Goal: Task Accomplishment & Management: Manage account settings

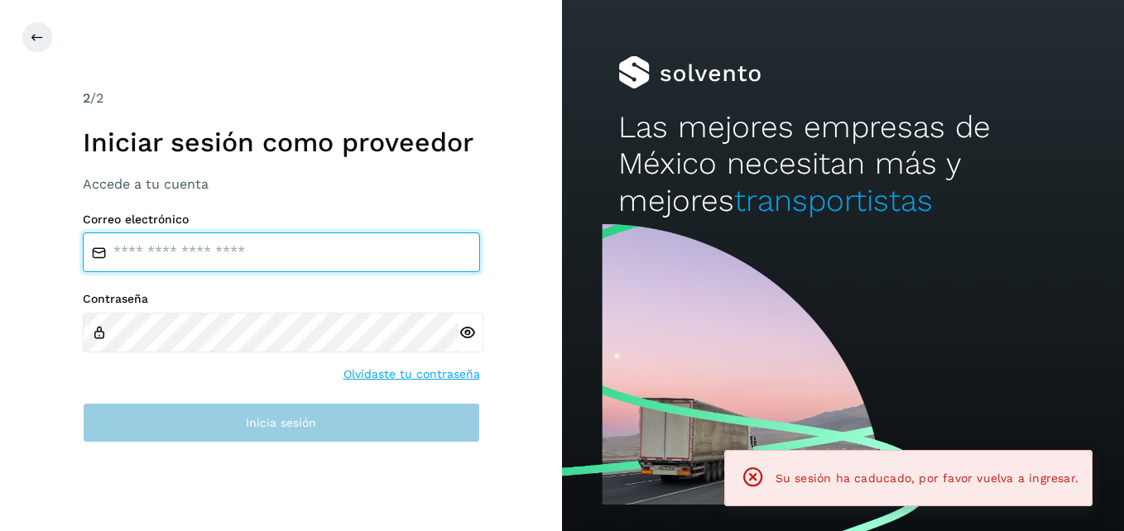
type input "**********"
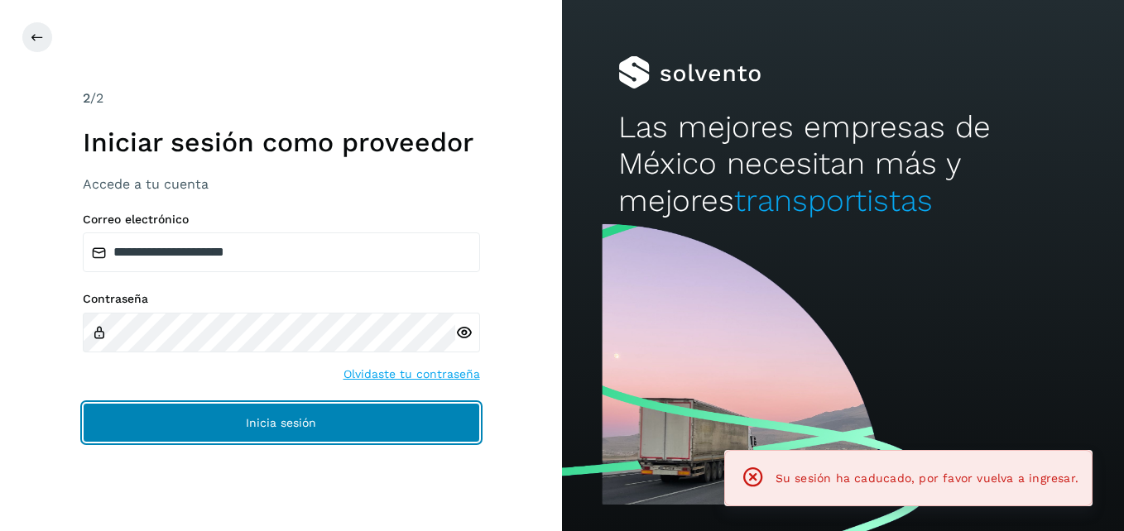
click at [288, 427] on span "Inicia sesión" at bounding box center [281, 423] width 70 height 12
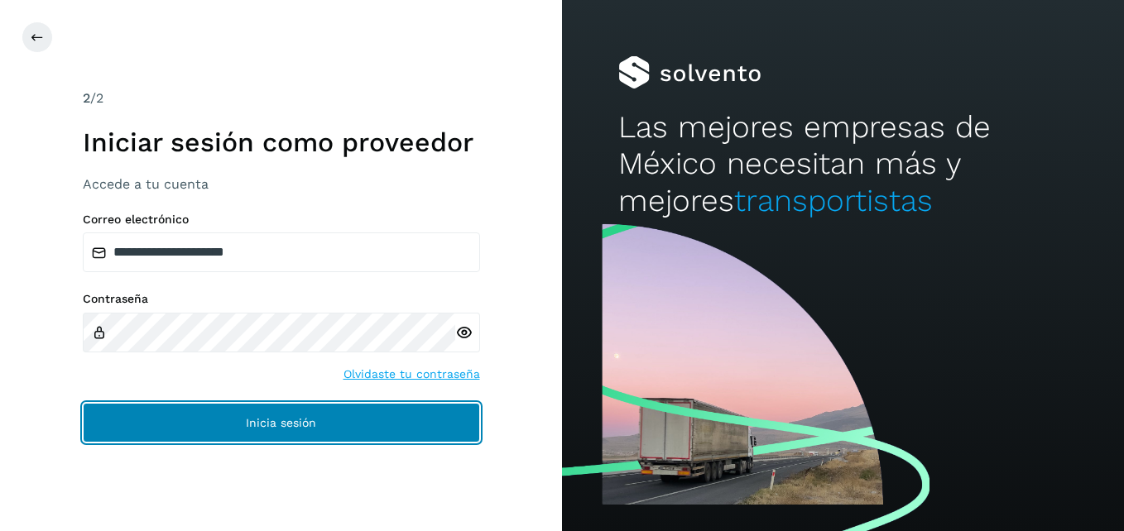
click at [288, 427] on span "Inicia sesión" at bounding box center [281, 423] width 70 height 12
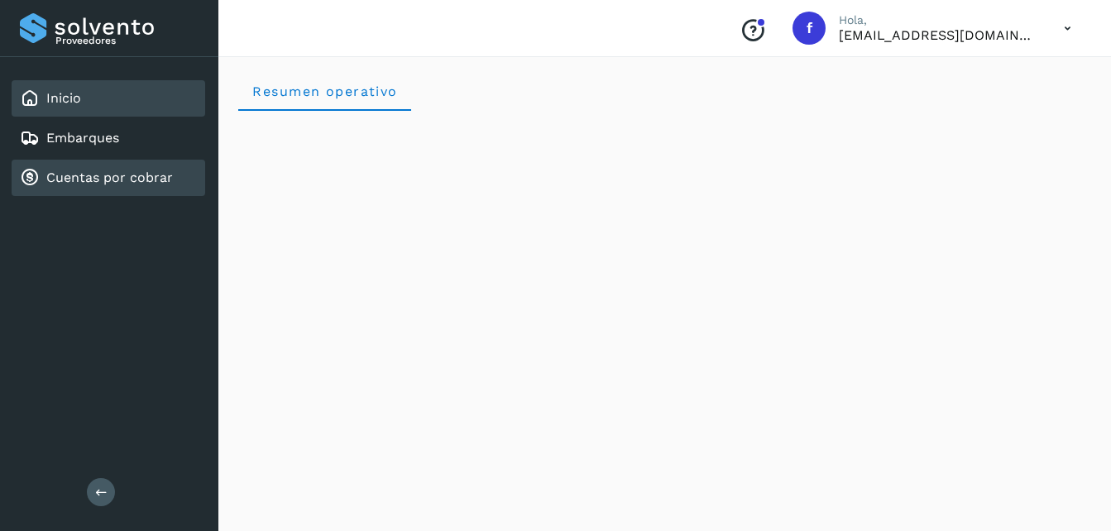
click at [105, 184] on link "Cuentas por cobrar" at bounding box center [109, 178] width 127 height 16
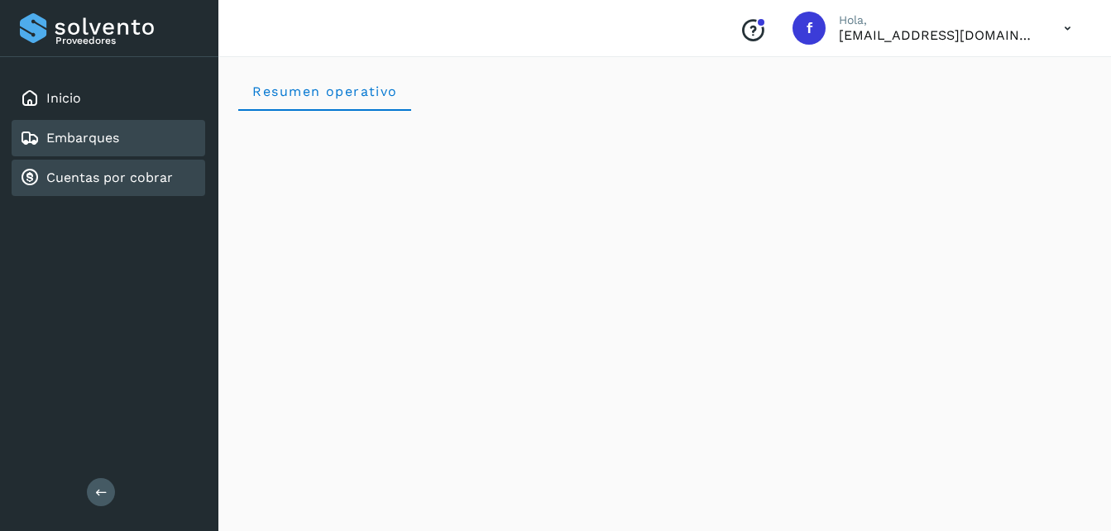
click at [112, 132] on link "Embarques" at bounding box center [82, 138] width 73 height 16
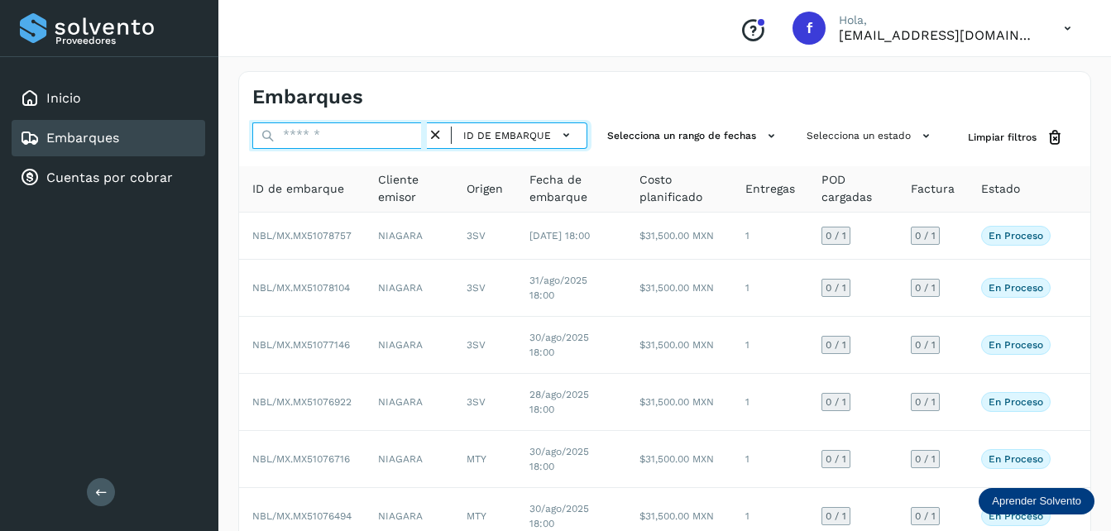
click at [353, 134] on input "text" at bounding box center [339, 135] width 175 height 26
paste input "********"
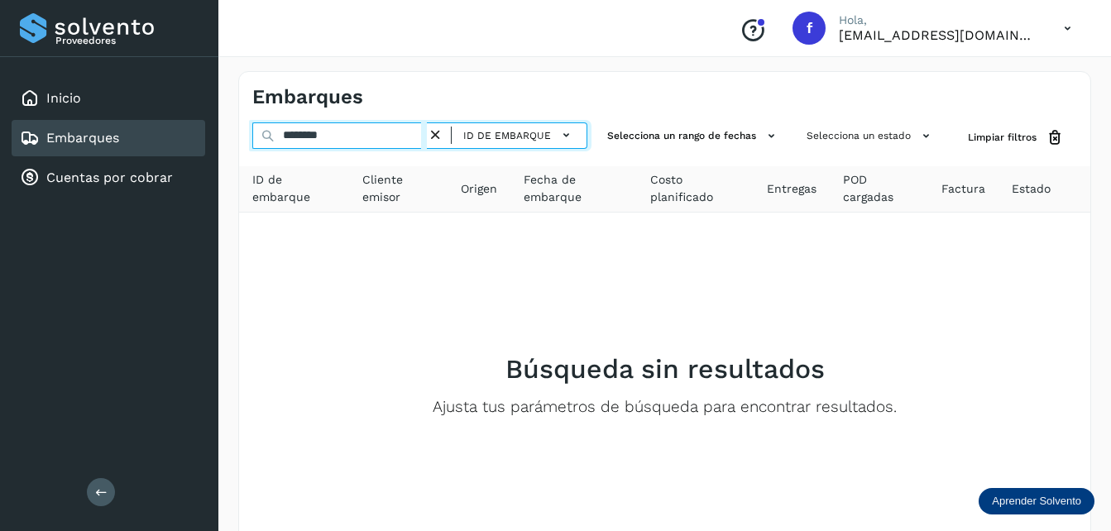
drag, startPoint x: 393, startPoint y: 135, endPoint x: 218, endPoint y: 133, distance: 174.6
click at [218, 133] on div "Embarques ******** ID de embarque Selecciona un rango de fechas Selecciona un e…" at bounding box center [664, 344] width 893 height 586
paste input "**"
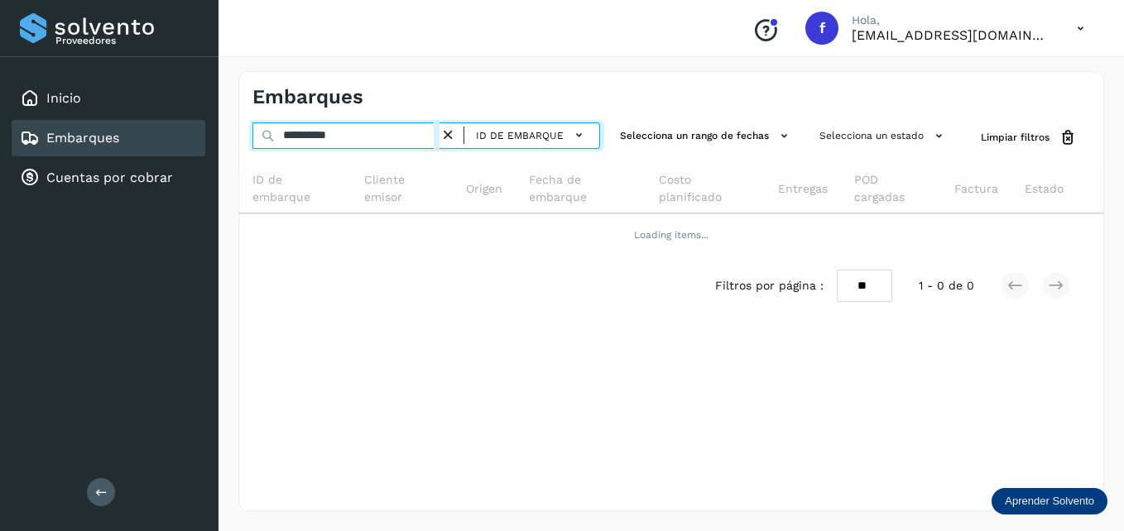
type input "**********"
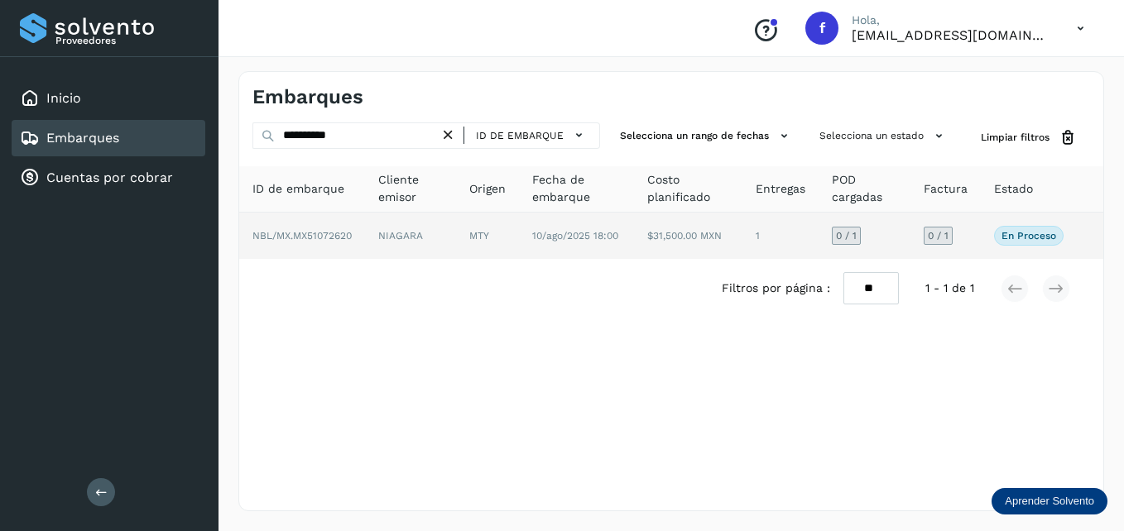
click at [513, 229] on td "MTY" at bounding box center [487, 236] width 63 height 46
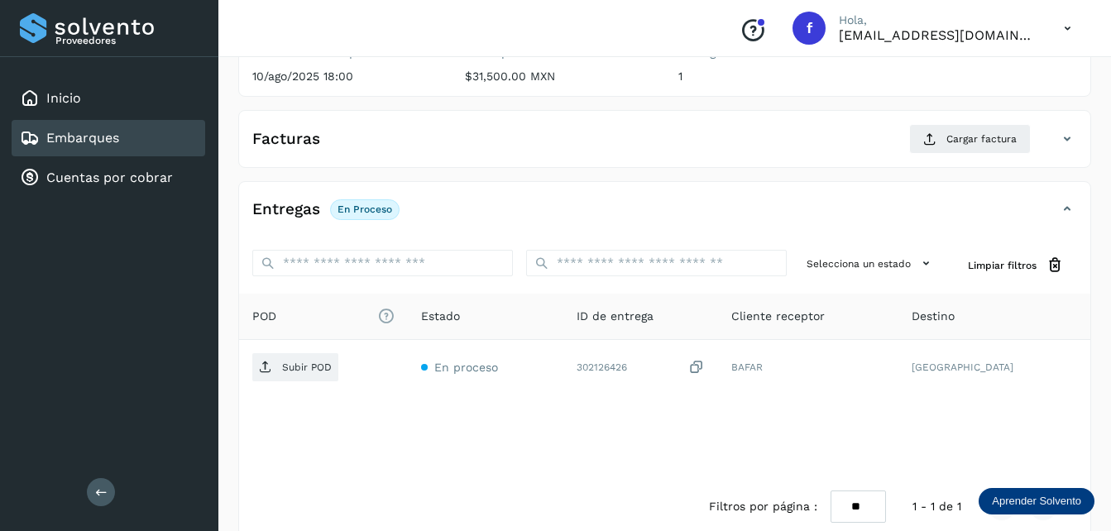
scroll to position [248, 0]
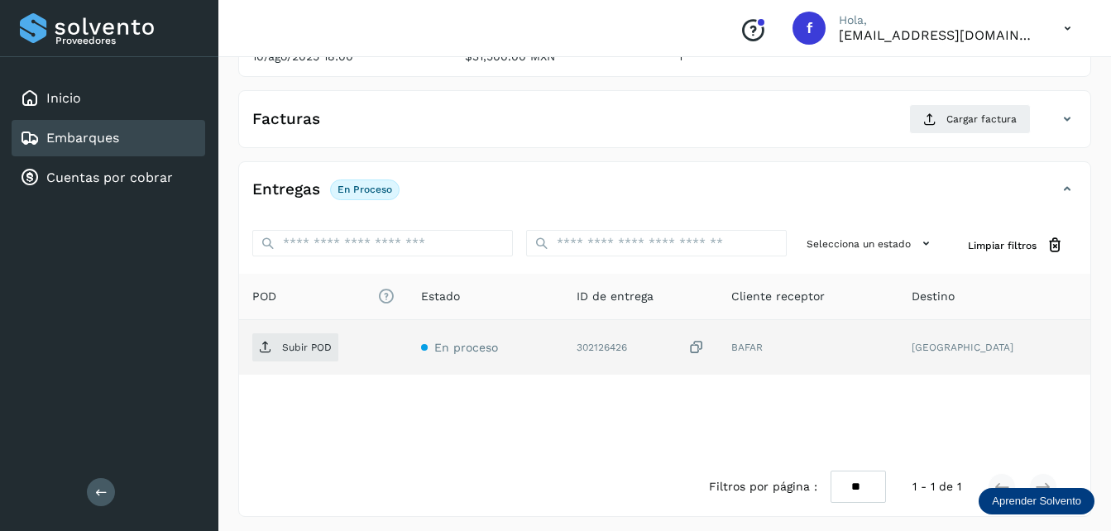
click at [667, 352] on div "302126426" at bounding box center [641, 347] width 129 height 17
click at [705, 345] on icon at bounding box center [697, 347] width 17 height 17
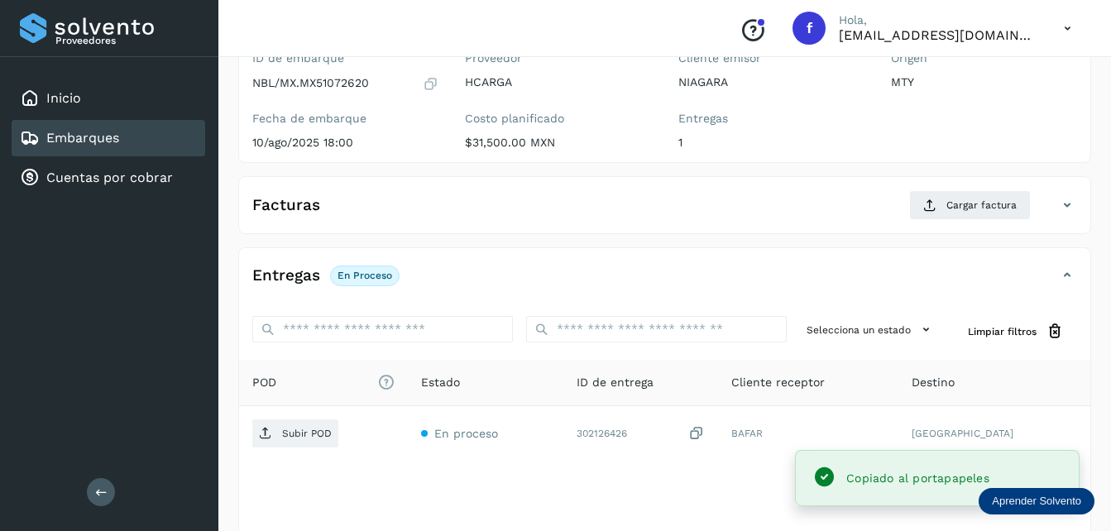
scroll to position [83, 0]
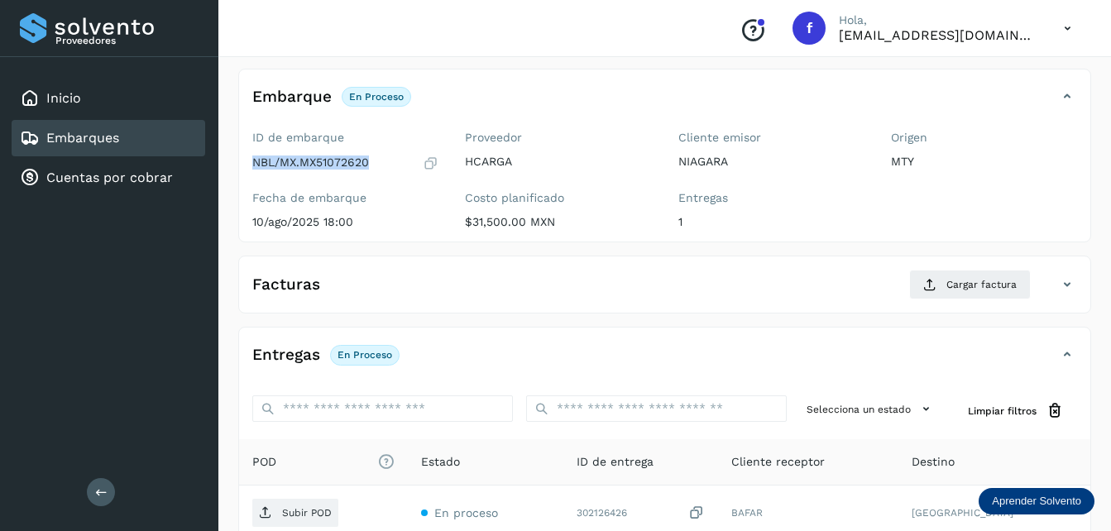
drag, startPoint x: 372, startPoint y: 162, endPoint x: 247, endPoint y: 166, distance: 125.9
click at [247, 166] on div "ID de embarque NBL/MX.MX51072620 Fecha de embarque [DATE] 18:00" at bounding box center [345, 183] width 213 height 118
copy p "NBL/MX.MX51072620"
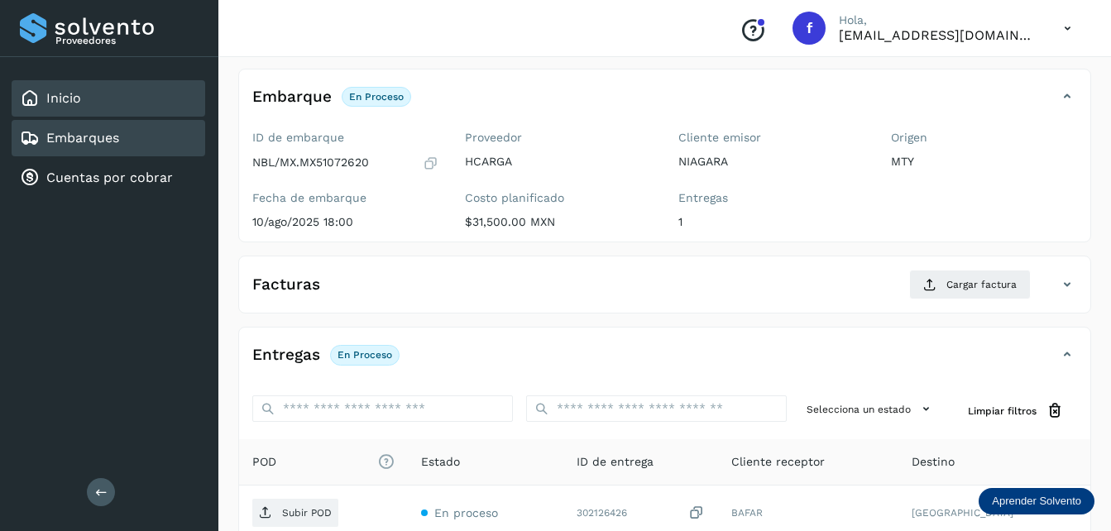
click at [113, 108] on div "Inicio" at bounding box center [109, 98] width 194 height 36
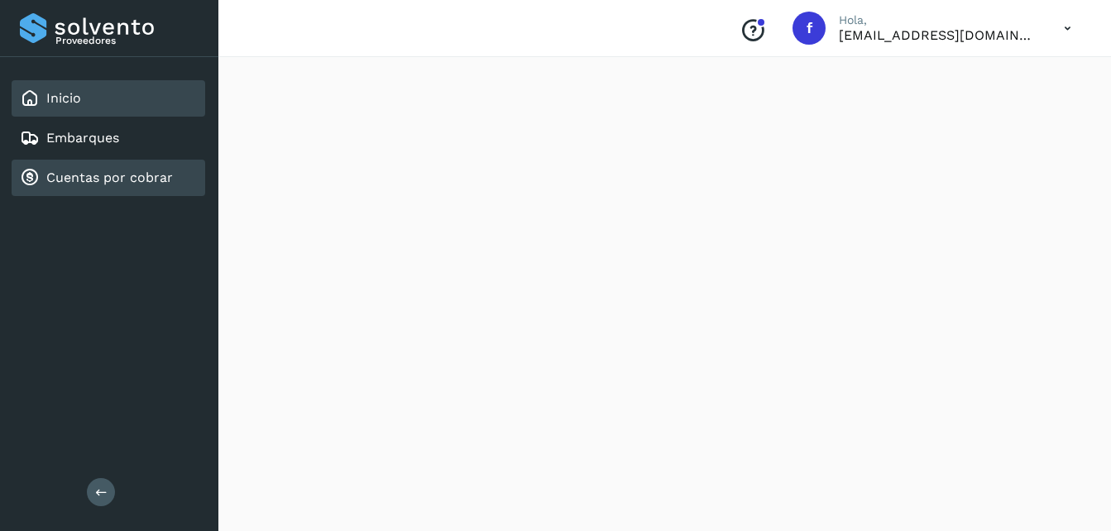
scroll to position [1162, 0]
click at [139, 175] on link "Cuentas por cobrar" at bounding box center [109, 178] width 127 height 16
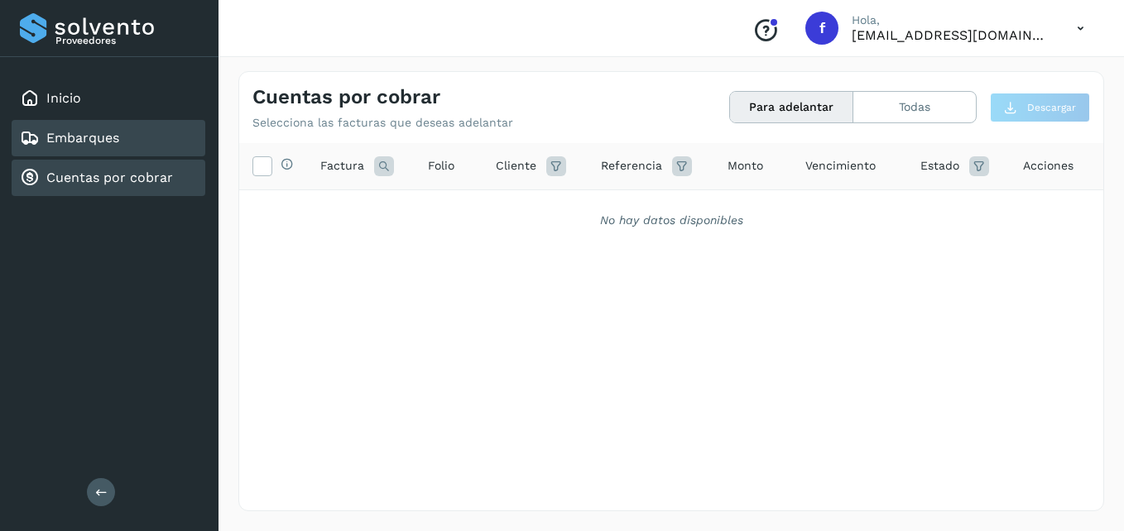
click at [81, 137] on link "Embarques" at bounding box center [82, 138] width 73 height 16
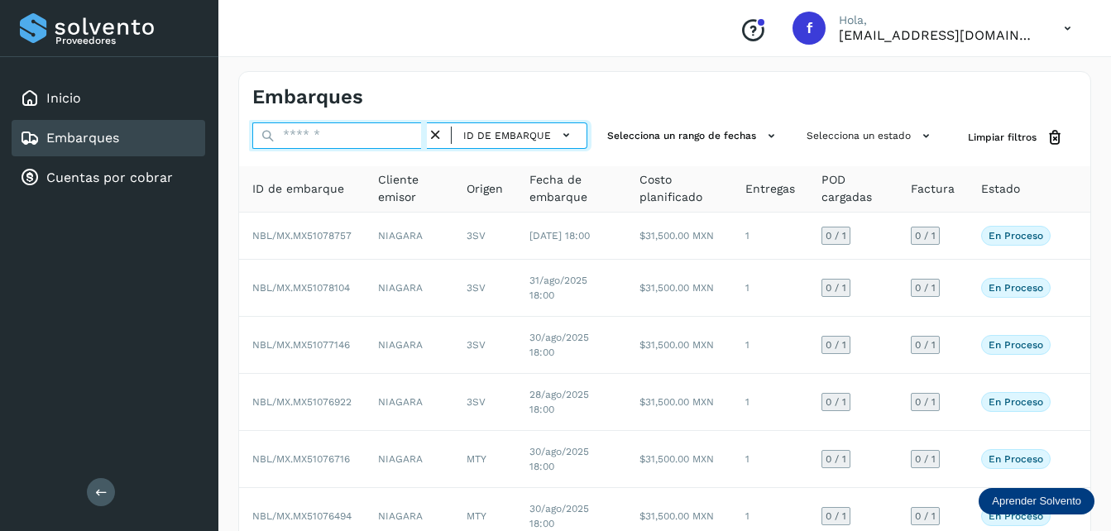
click at [328, 127] on input "text" at bounding box center [339, 135] width 175 height 26
paste input "**********"
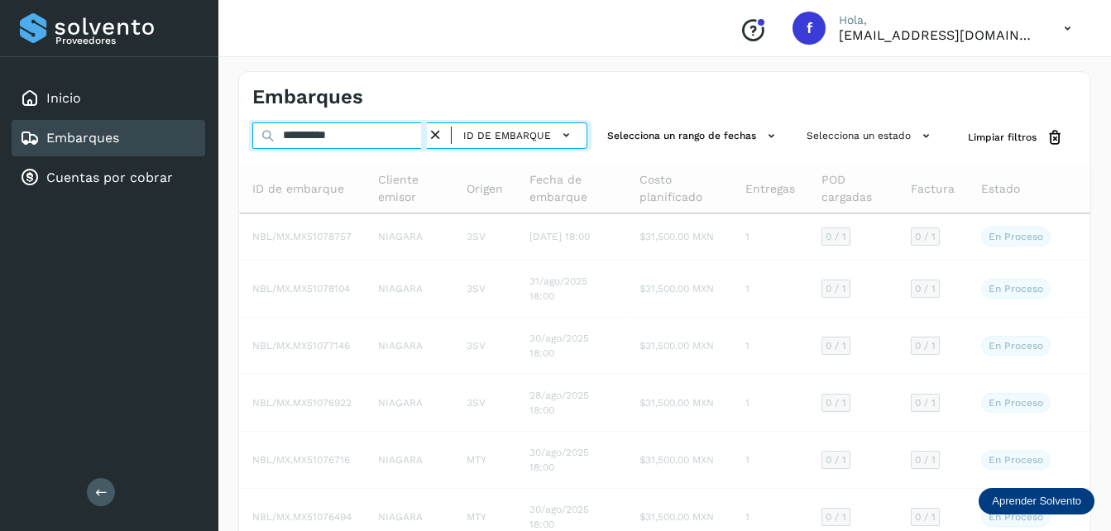
type input "**********"
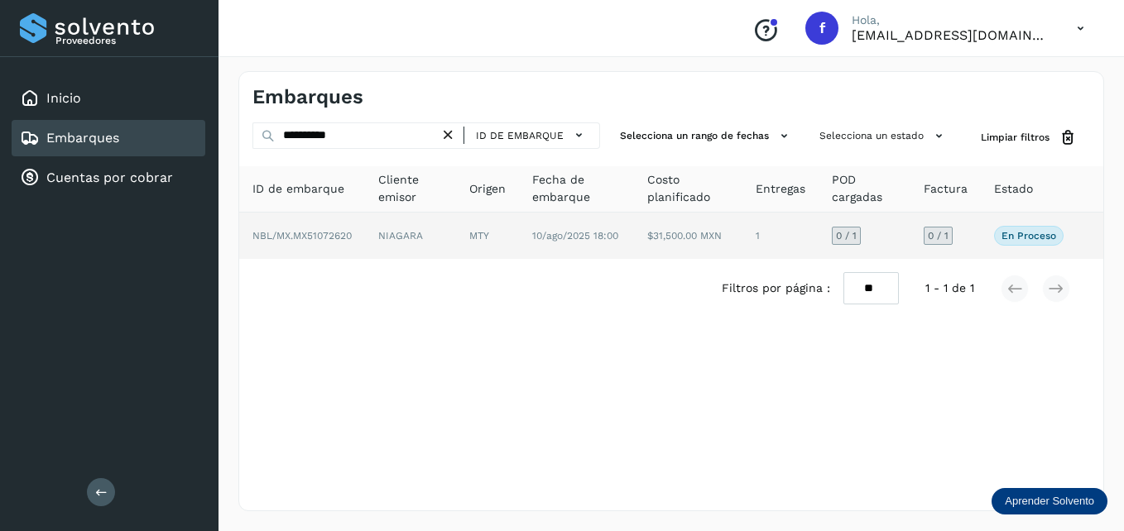
click at [670, 239] on td "$31,500.00 MXN" at bounding box center [688, 236] width 108 height 46
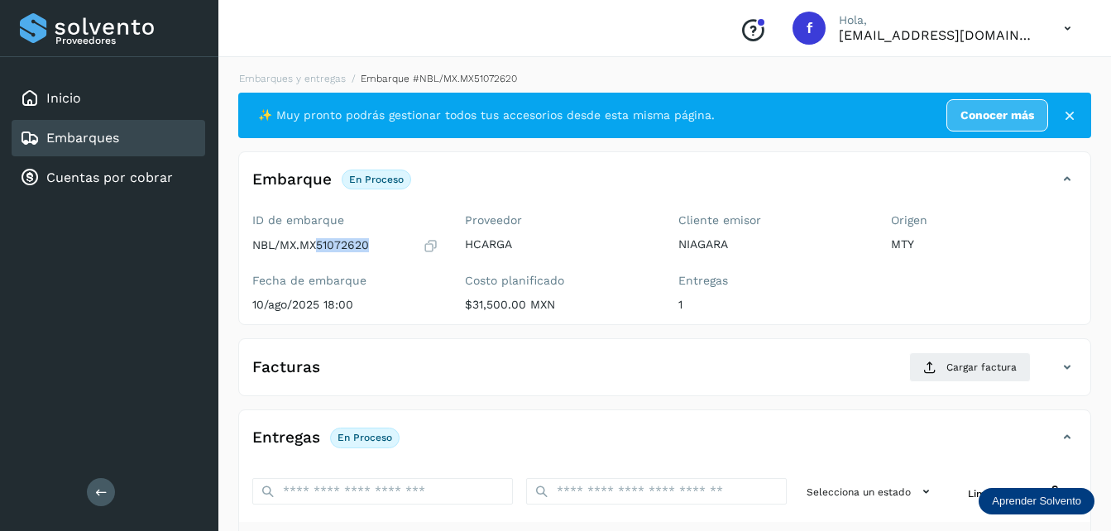
drag, startPoint x: 317, startPoint y: 243, endPoint x: 370, endPoint y: 243, distance: 53.0
click at [370, 243] on div "NBL/MX.MX51072620" at bounding box center [345, 246] width 186 height 17
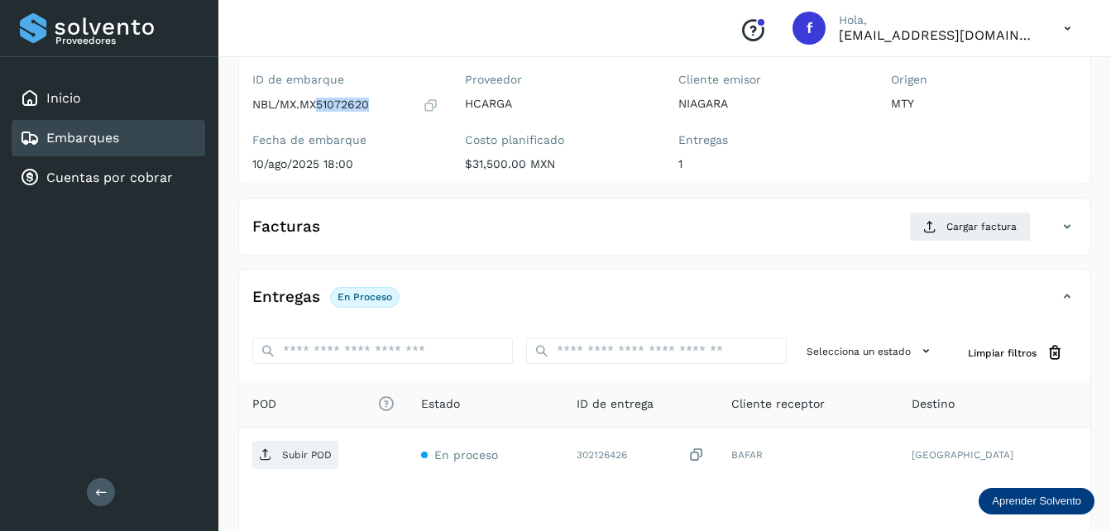
scroll to position [166, 0]
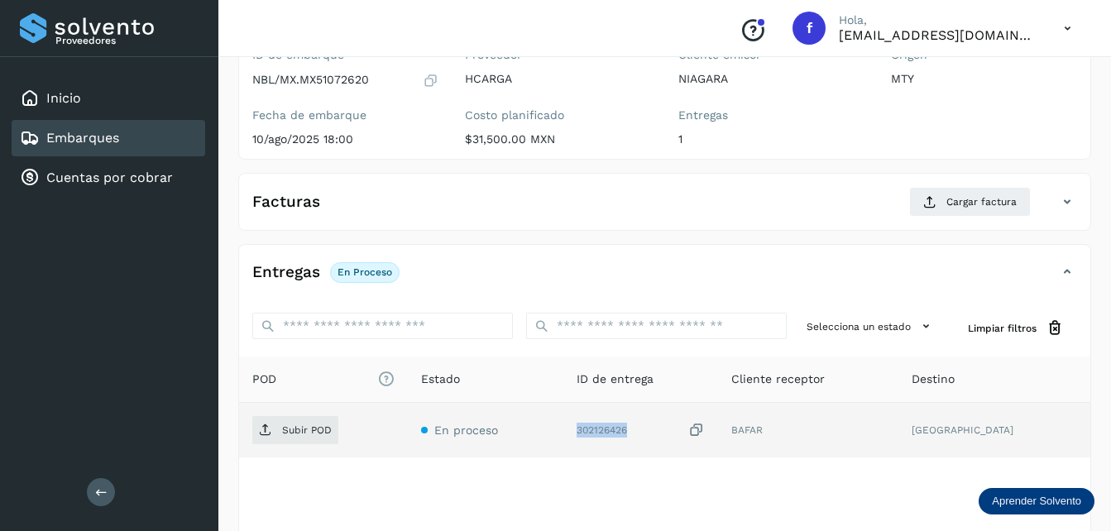
copy div "302126426"
drag, startPoint x: 660, startPoint y: 434, endPoint x: 596, endPoint y: 434, distance: 63.7
click at [596, 434] on td "302126426" at bounding box center [642, 430] width 156 height 55
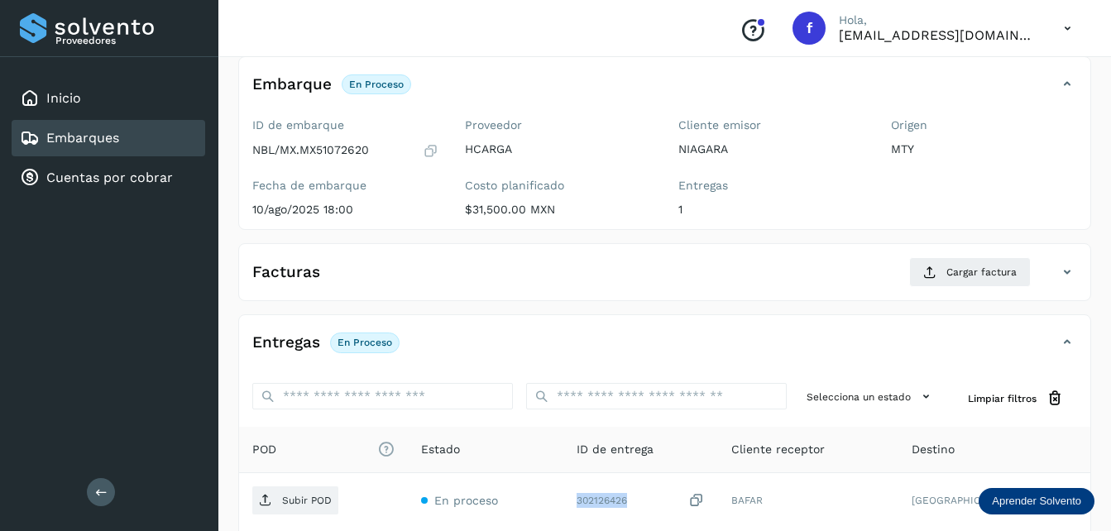
scroll to position [0, 0]
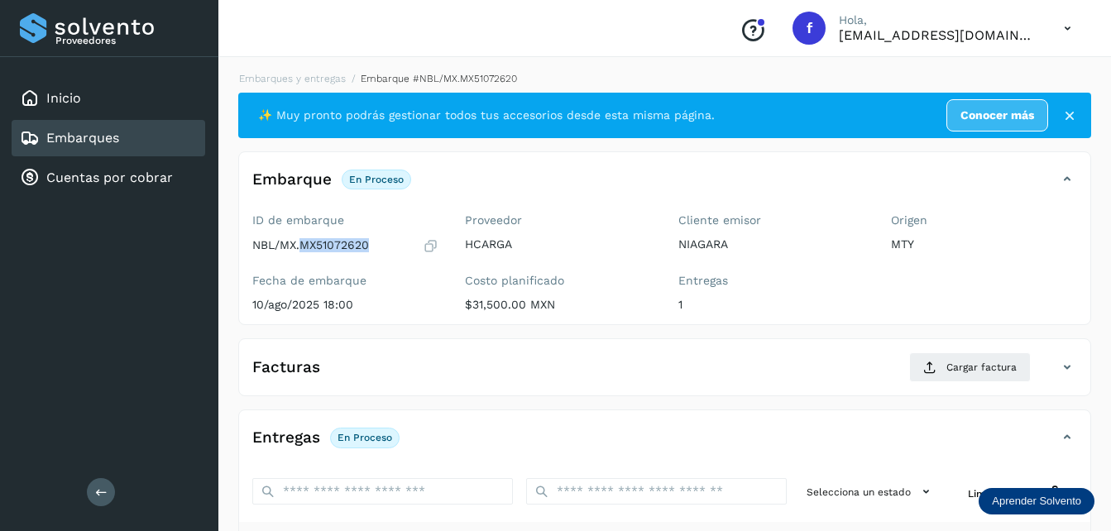
drag, startPoint x: 370, startPoint y: 247, endPoint x: 300, endPoint y: 255, distance: 70.8
click at [300, 255] on div "ID de embarque NBL/MX.MX51072620 Fecha de embarque [DATE] 18:00" at bounding box center [345, 266] width 213 height 118
copy p "MX51072620"
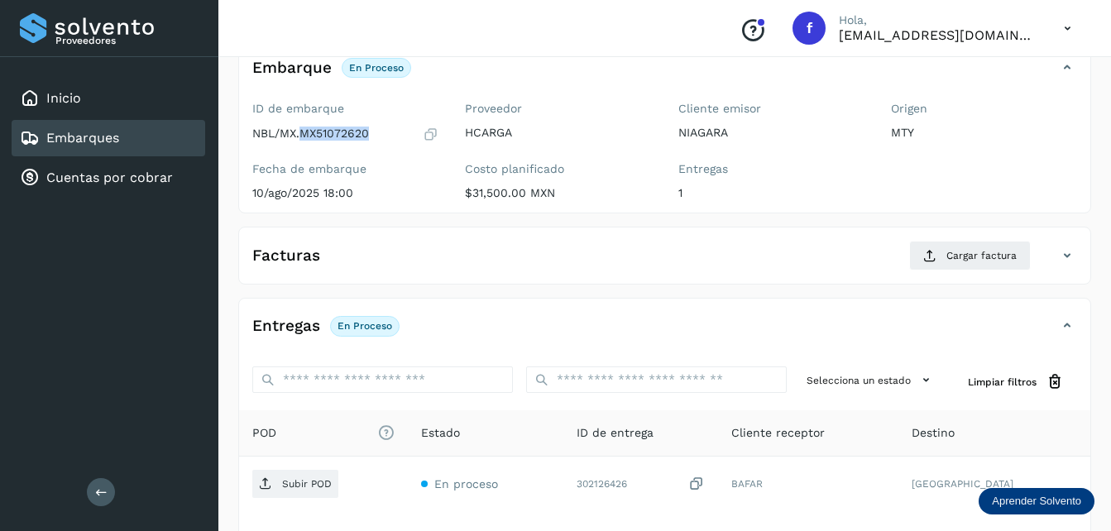
scroll to position [83, 0]
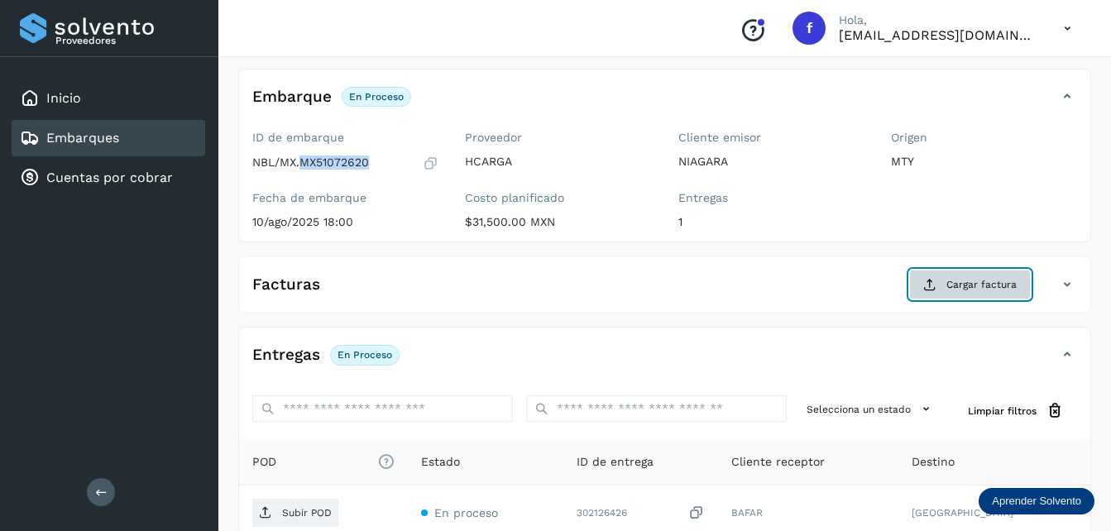
click at [959, 285] on span "Cargar factura" at bounding box center [982, 284] width 70 height 15
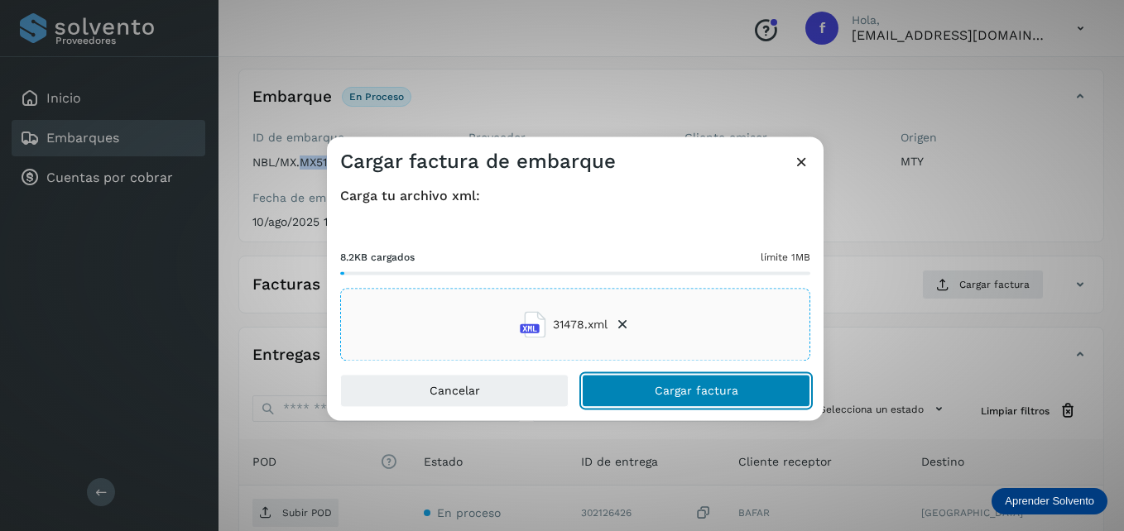
click at [693, 391] on span "Cargar factura" at bounding box center [697, 392] width 84 height 12
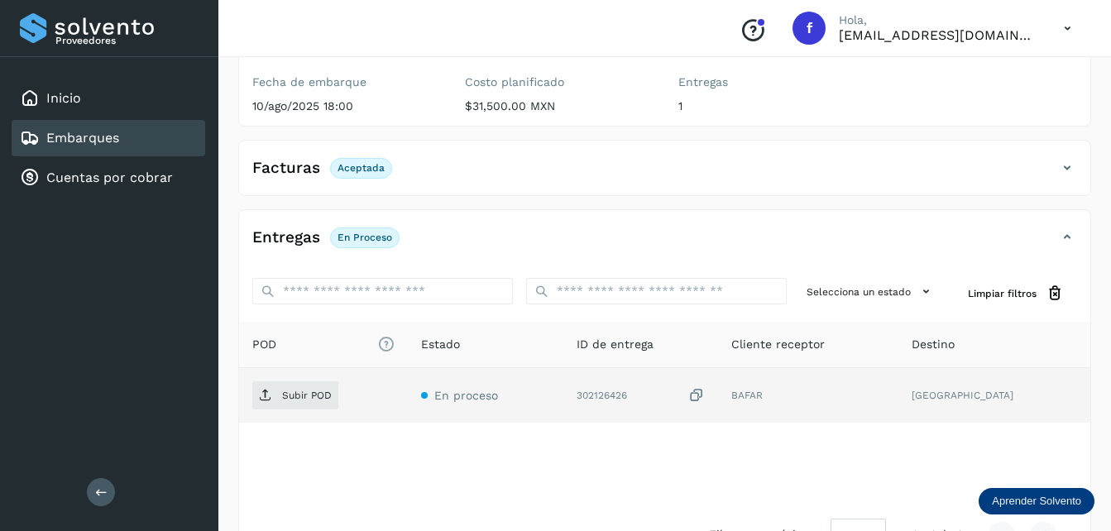
scroll to position [170, 0]
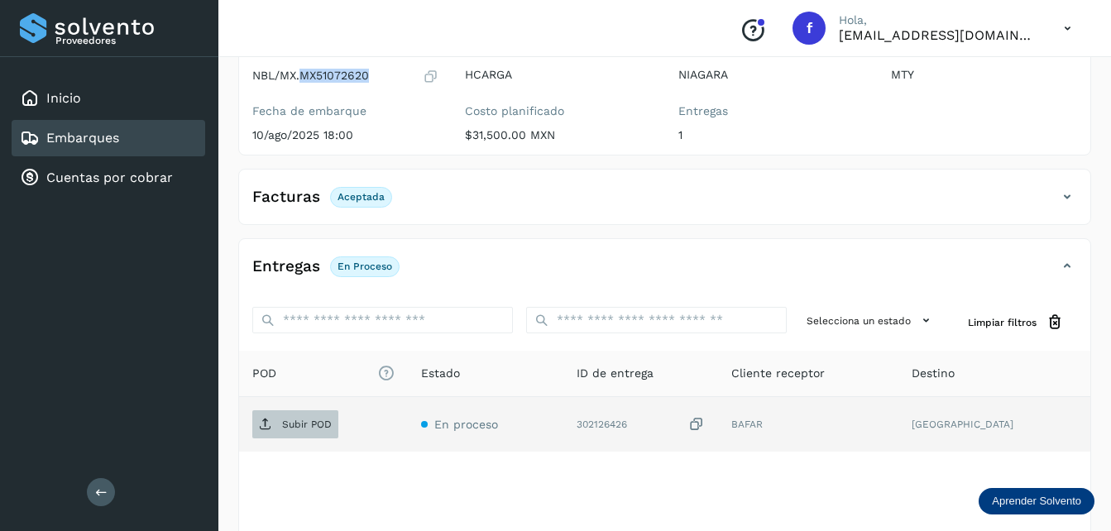
click at [309, 427] on p "Subir POD" at bounding box center [307, 425] width 50 height 12
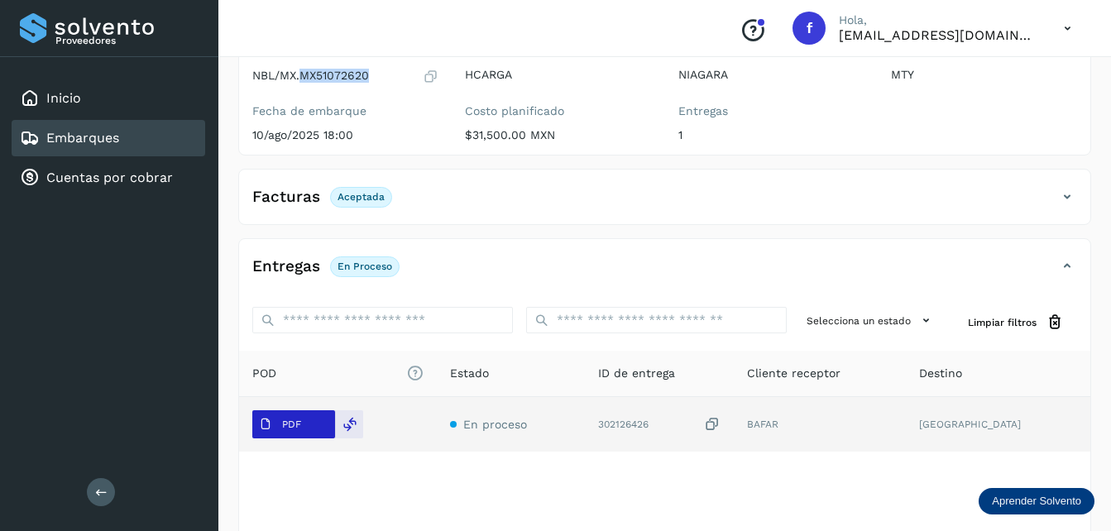
click at [305, 429] on span "PDF" at bounding box center [279, 424] width 55 height 26
click at [356, 425] on icon at bounding box center [350, 424] width 15 height 15
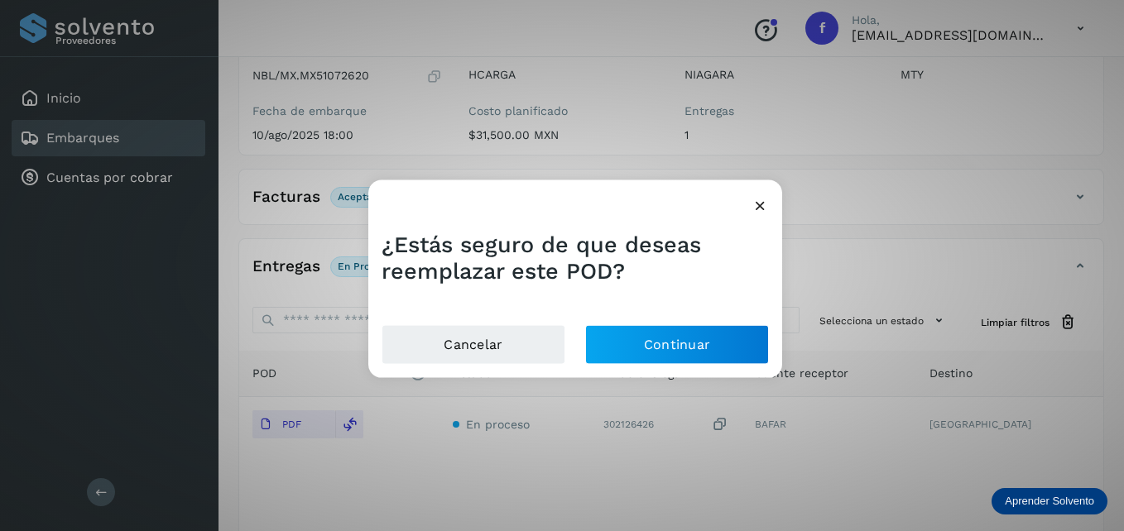
click at [755, 205] on icon at bounding box center [759, 205] width 17 height 17
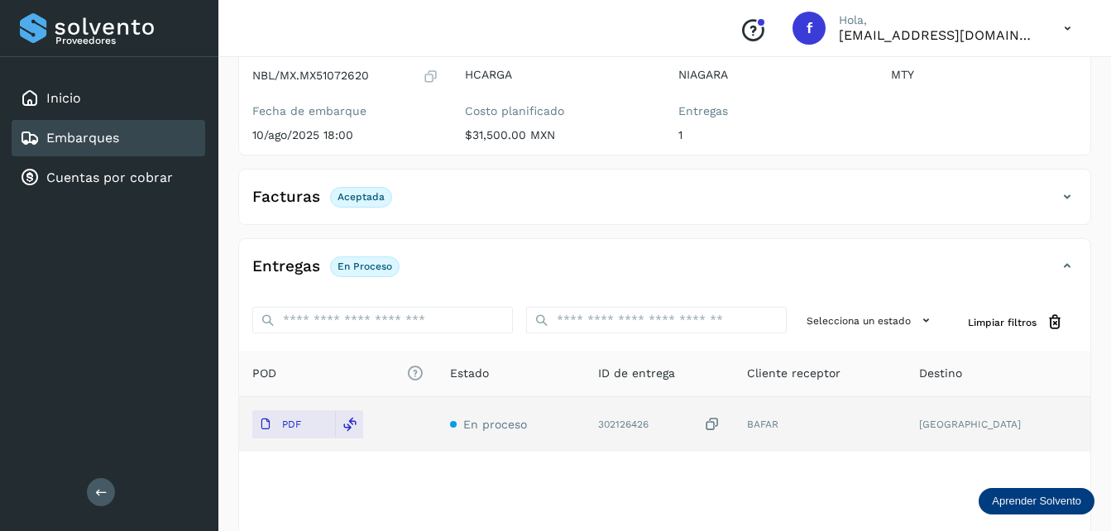
scroll to position [252, 0]
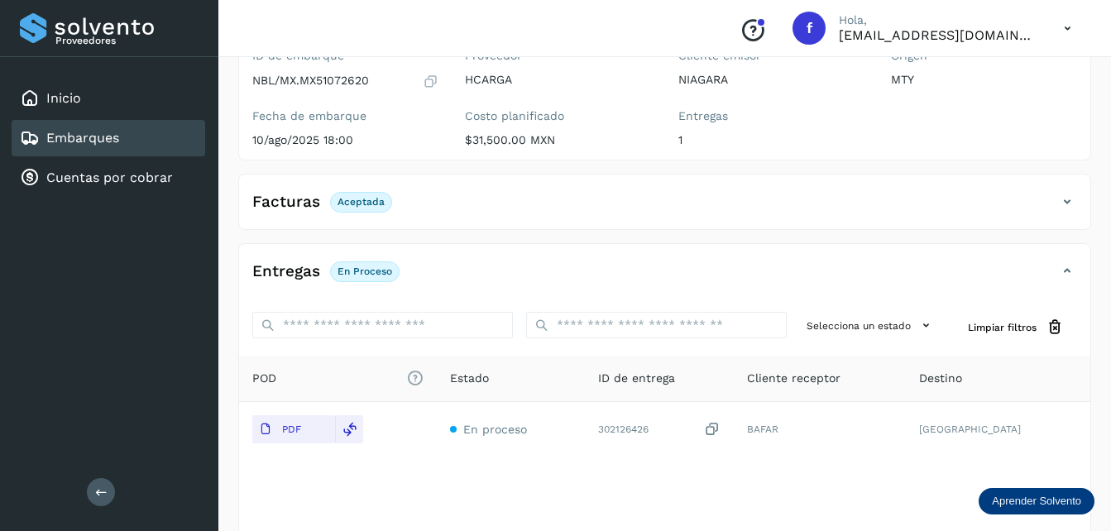
scroll to position [248, 0]
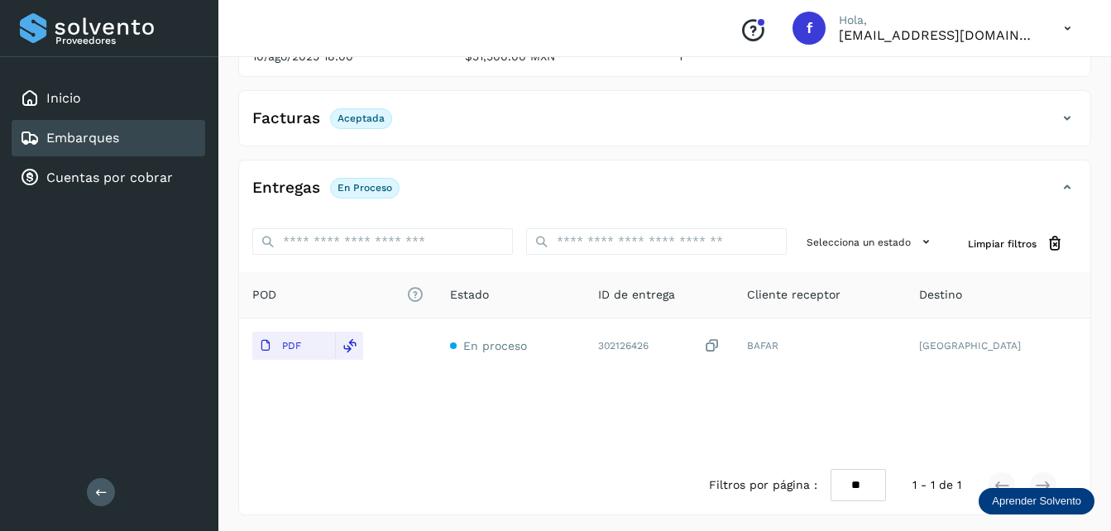
click at [98, 138] on link "Embarques" at bounding box center [82, 138] width 73 height 16
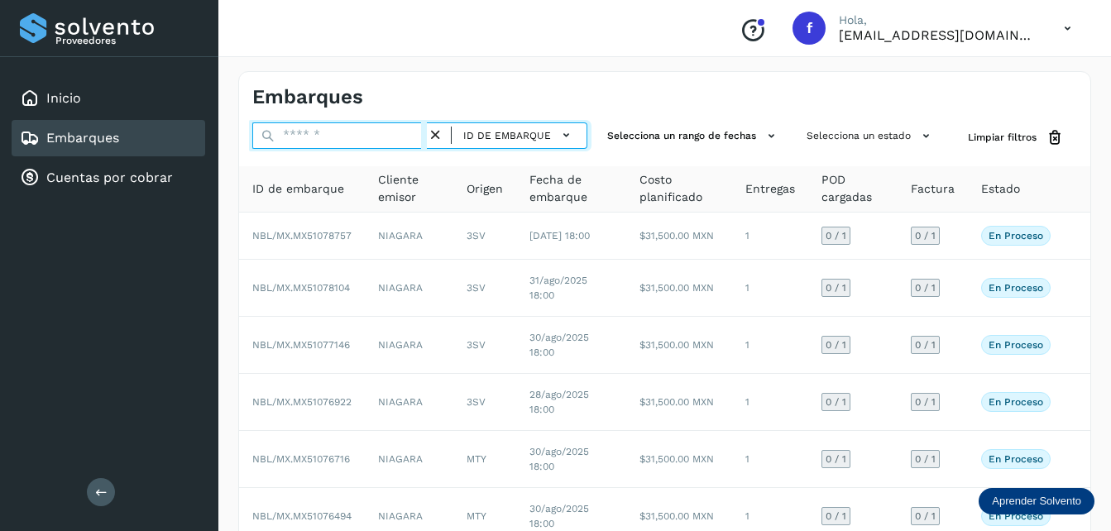
click at [328, 135] on input "text" at bounding box center [339, 135] width 175 height 26
paste input "**********"
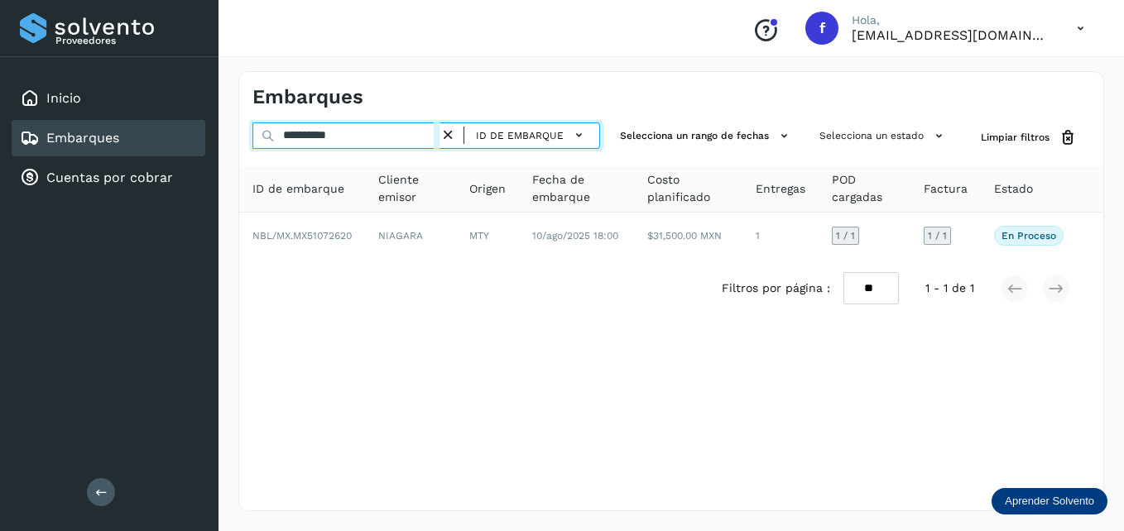
type input "**********"
